Goal: Check status: Check status

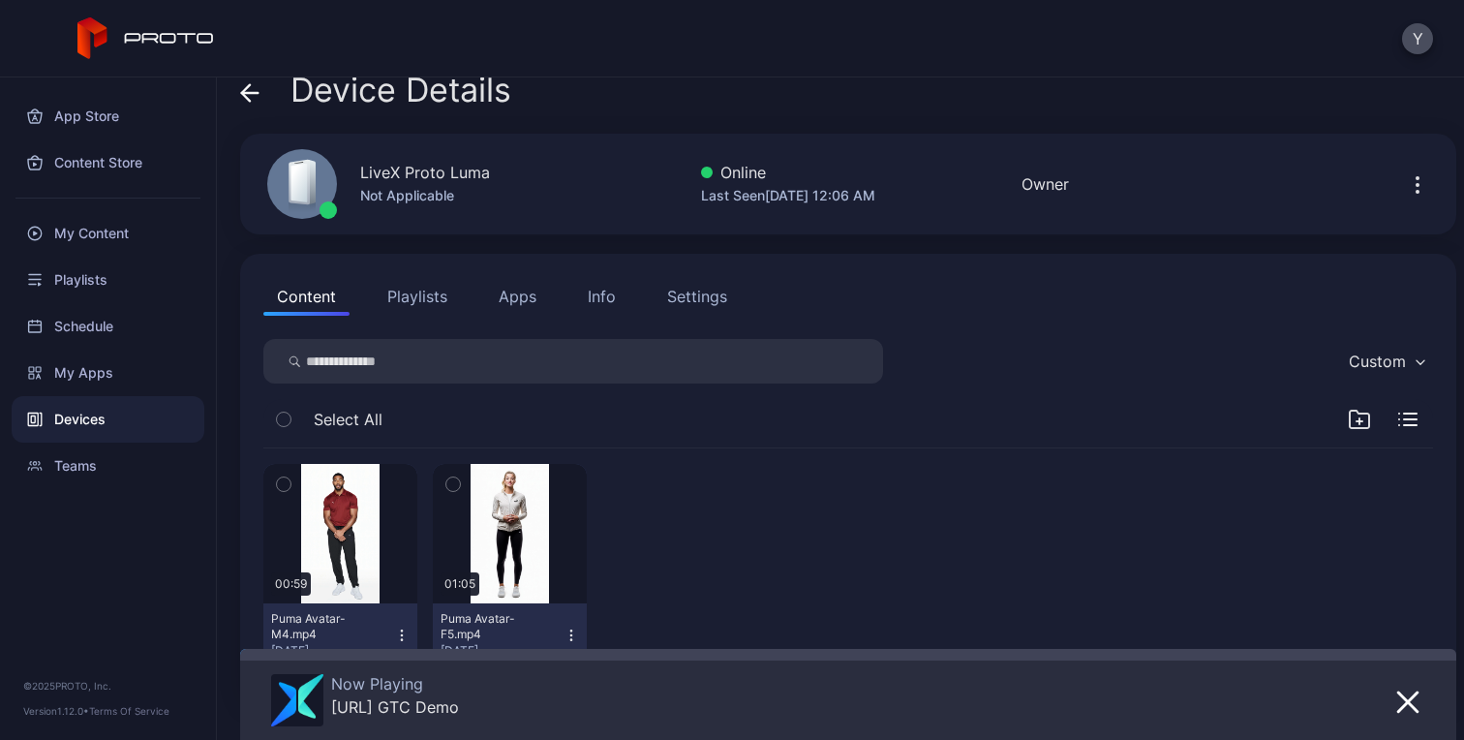
scroll to position [17, 0]
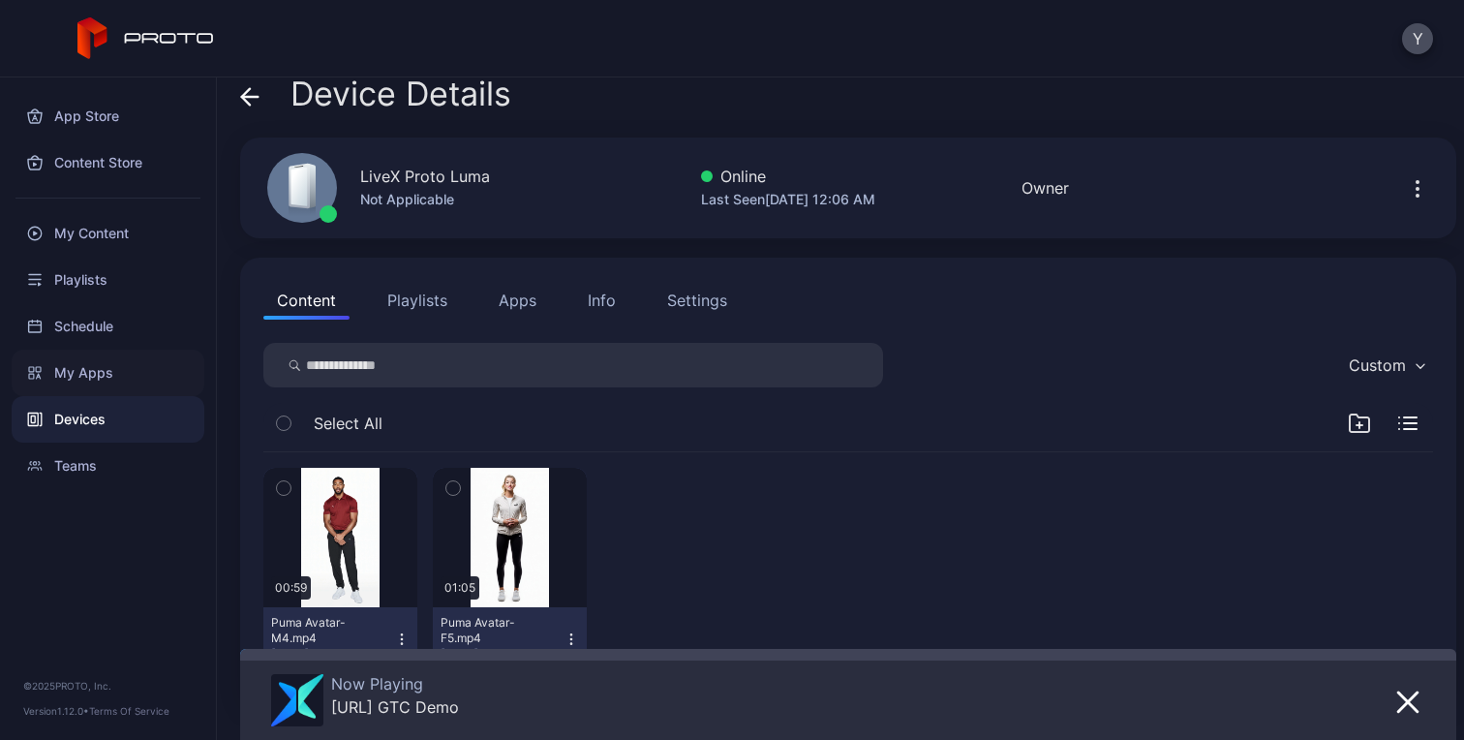
click at [108, 369] on div "My Apps" at bounding box center [108, 373] width 193 height 46
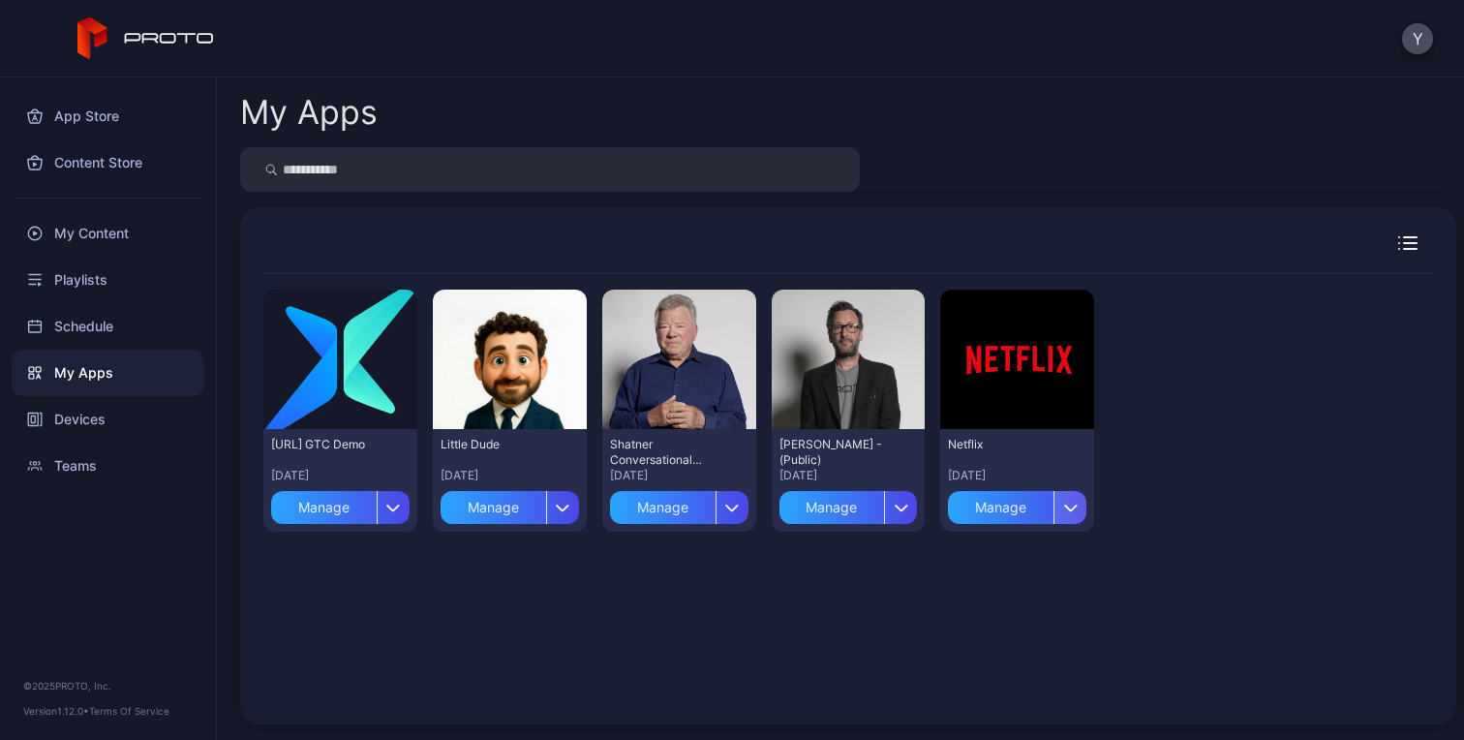
click at [1065, 507] on icon "button" at bounding box center [1071, 508] width 12 height 6
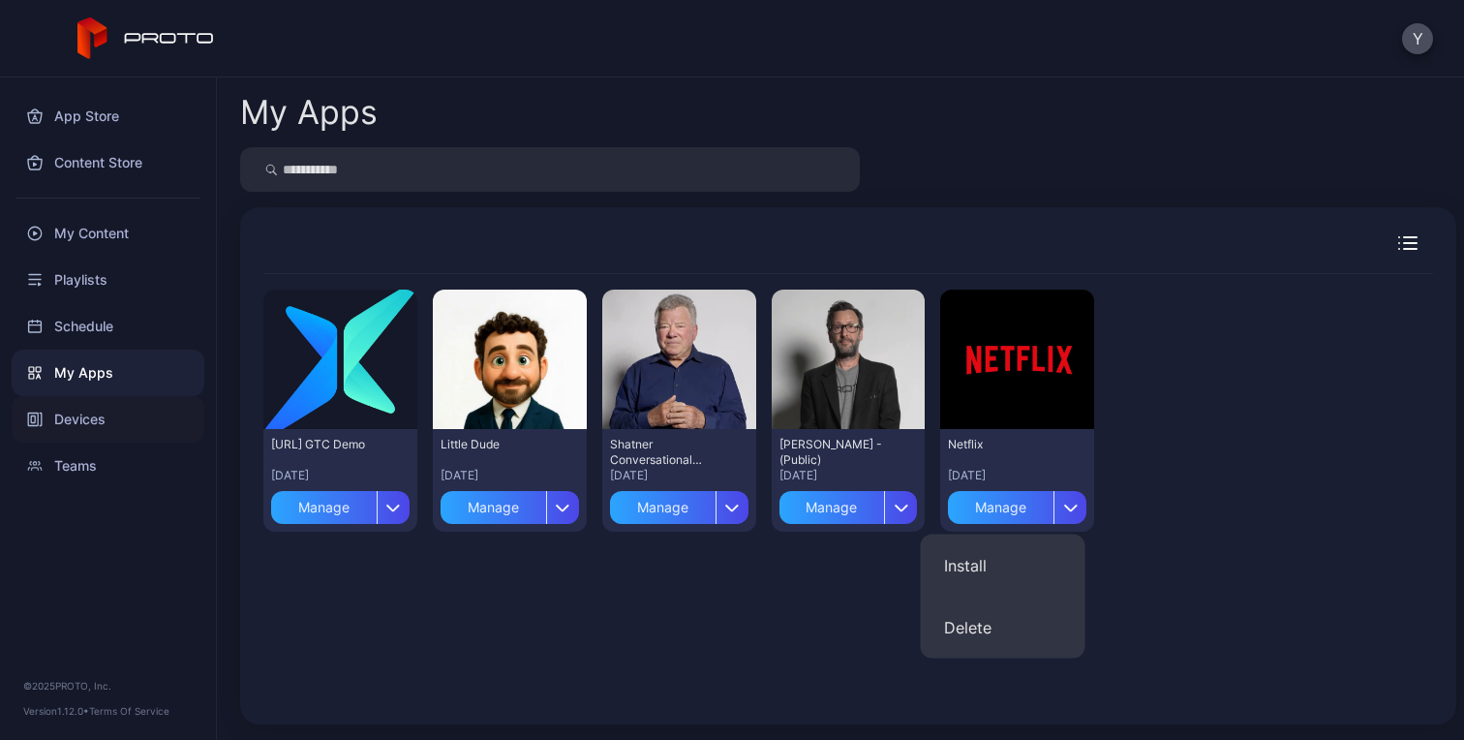
click at [87, 414] on div "Devices" at bounding box center [108, 419] width 193 height 46
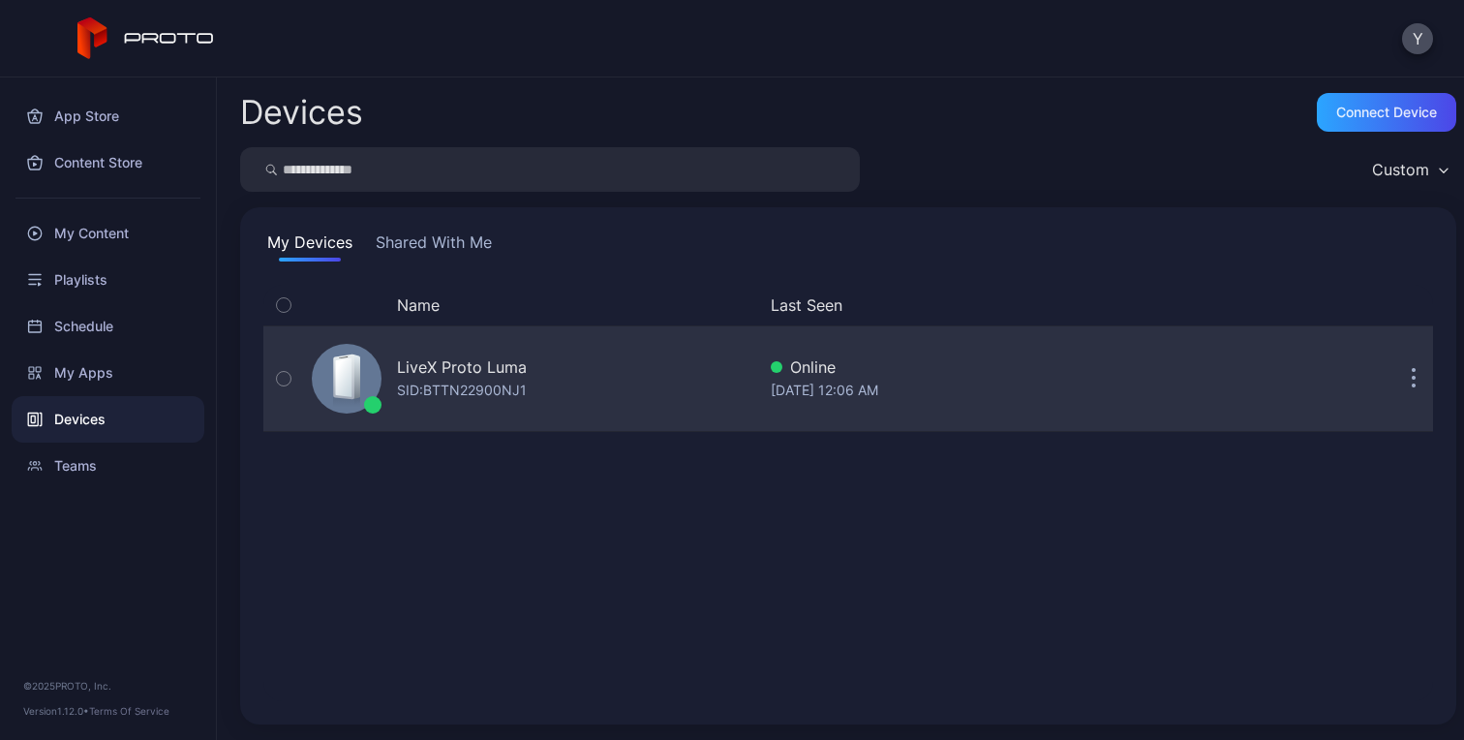
click at [611, 391] on div "LiveX Proto [PERSON_NAME]: BTTN22900NJ1" at bounding box center [529, 378] width 451 height 97
